Goal: Entertainment & Leisure: Consume media (video, audio)

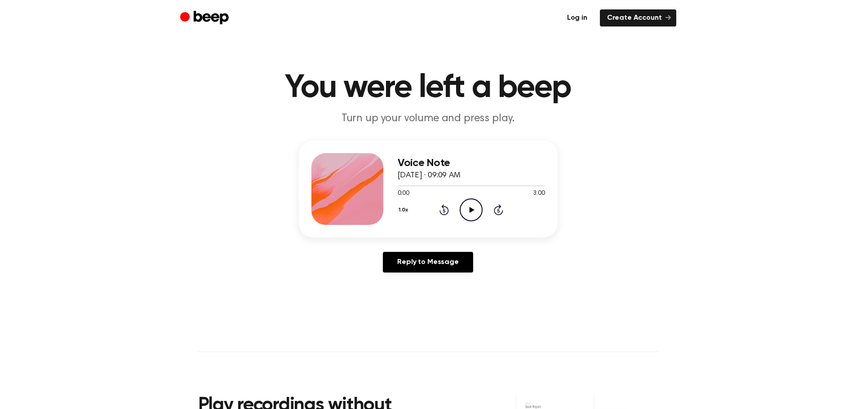
click at [583, 15] on link "Log in" at bounding box center [577, 17] width 35 height 17
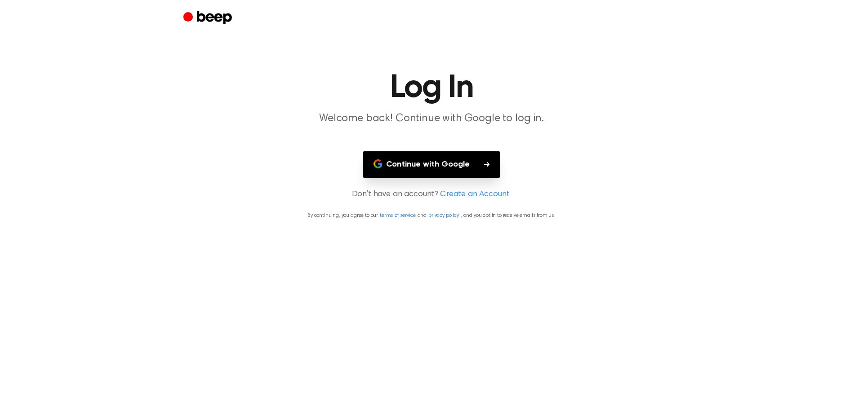
click at [406, 161] on button "Continue with Google" at bounding box center [431, 164] width 137 height 27
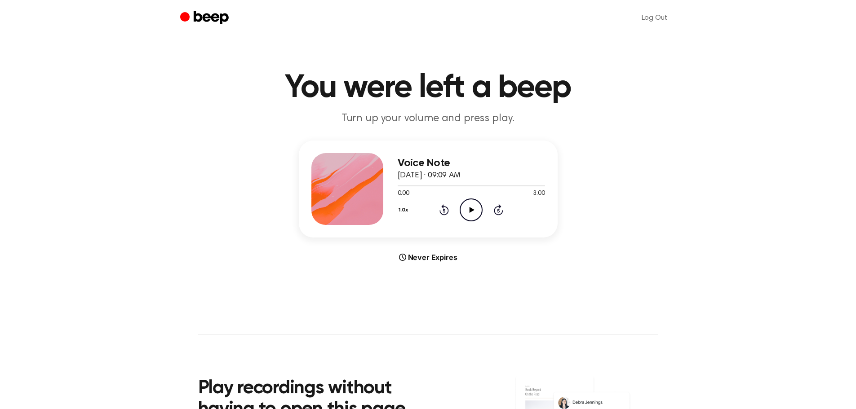
click at [472, 207] on icon "Play Audio" at bounding box center [471, 210] width 23 height 23
click at [400, 209] on button "1.0x" at bounding box center [405, 210] width 14 height 15
click at [406, 291] on li "1.5x" at bounding box center [415, 297] width 35 height 17
click at [469, 210] on icon "Pause Audio" at bounding box center [471, 210] width 23 height 23
click at [471, 217] on icon "Play Audio" at bounding box center [471, 210] width 23 height 23
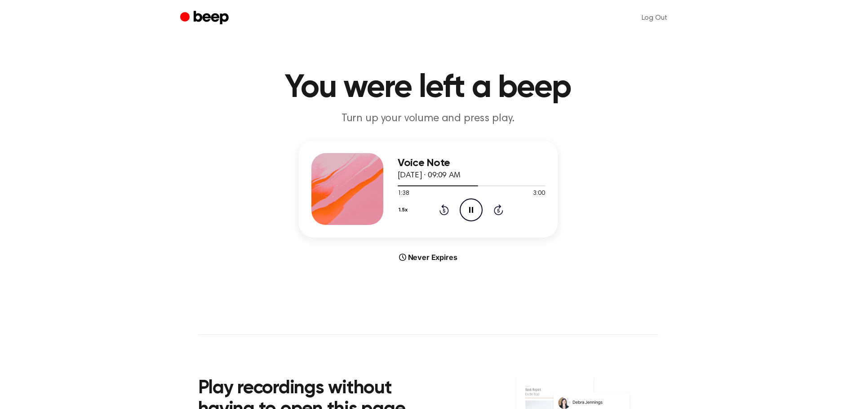
click at [471, 217] on icon "Pause Audio" at bounding box center [471, 210] width 23 height 23
click at [471, 217] on icon "Play Audio" at bounding box center [471, 210] width 23 height 23
click at [467, 214] on icon "Pause Audio" at bounding box center [471, 210] width 23 height 23
